Goal: Find specific page/section: Find specific page/section

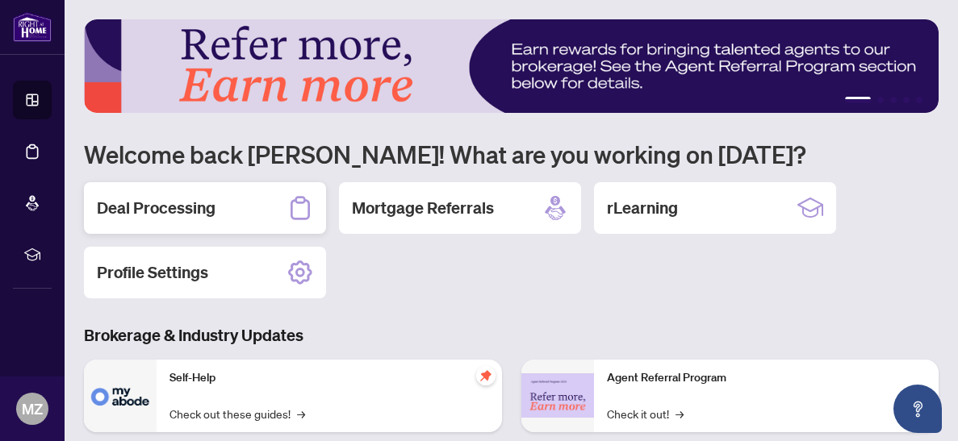
click at [209, 212] on h2 "Deal Processing" at bounding box center [156, 208] width 119 height 23
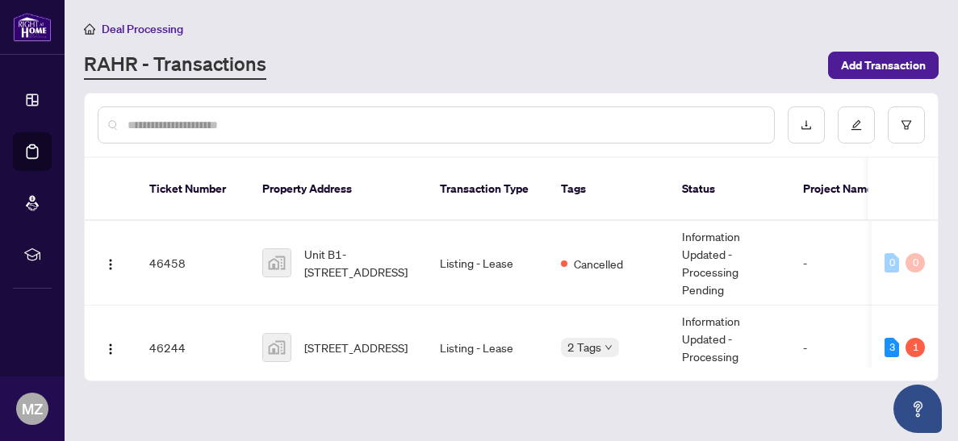
click at [213, 121] on input "text" at bounding box center [443, 125] width 633 height 18
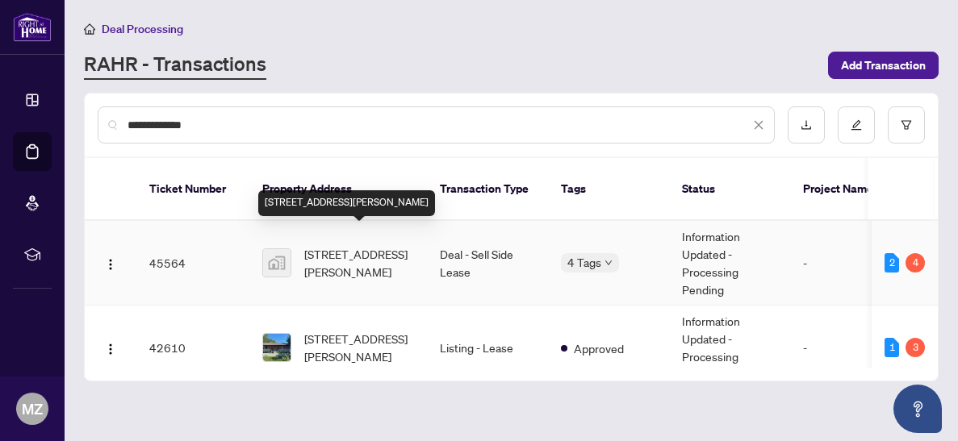
type input "**********"
click at [318, 245] on span "[STREET_ADDRESS][PERSON_NAME]" at bounding box center [359, 262] width 110 height 35
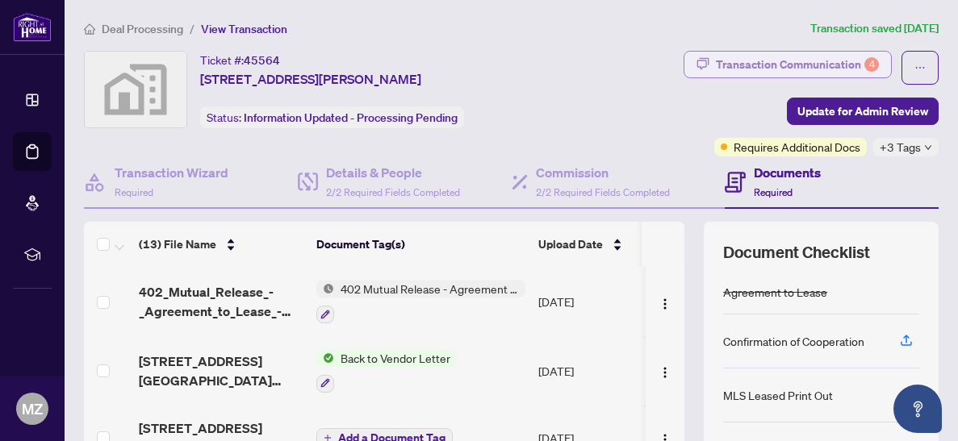
click at [802, 67] on div "Transaction Communication 4" at bounding box center [797, 65] width 163 height 26
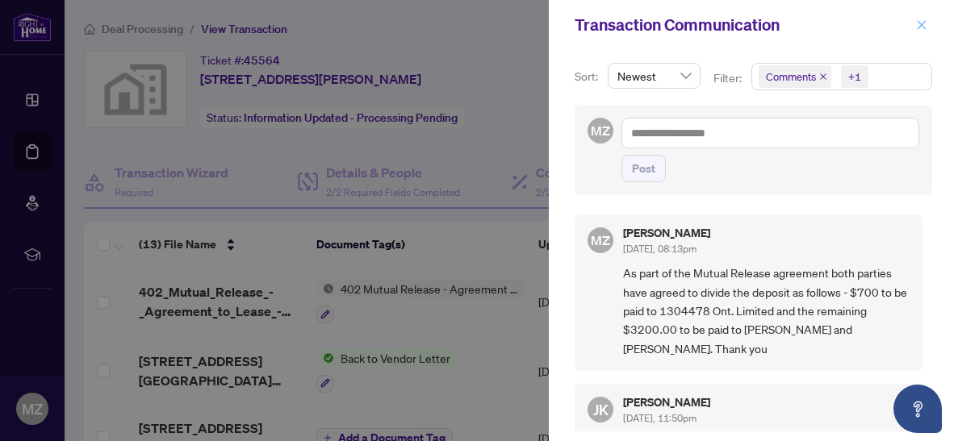
click at [922, 28] on icon "close" at bounding box center [921, 24] width 11 height 11
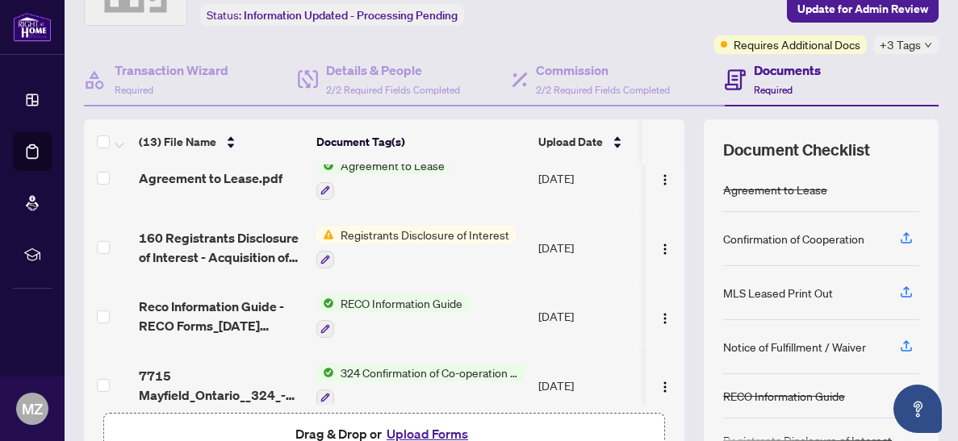
click at [395, 294] on span "RECO Information Guide" at bounding box center [401, 303] width 135 height 18
